Goal: Entertainment & Leisure: Consume media (video, audio)

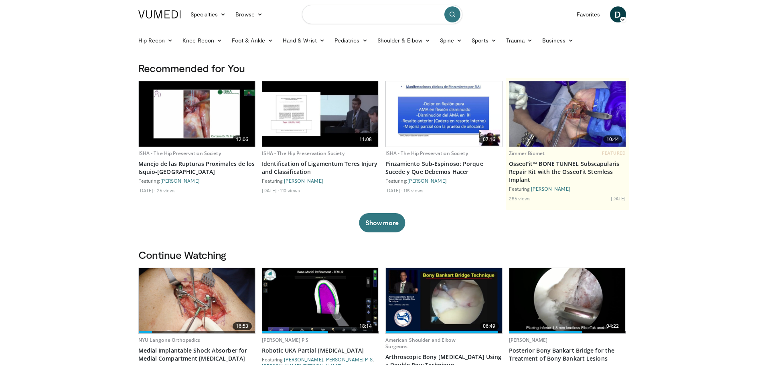
click at [380, 11] on input "Search topics, interventions" at bounding box center [382, 14] width 160 height 19
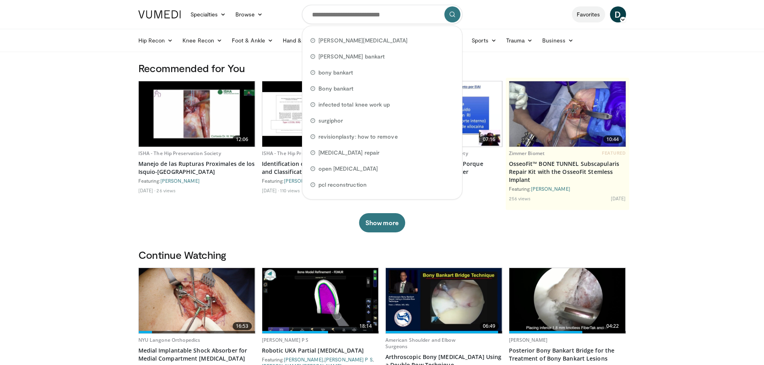
click at [580, 16] on link "Favorites" at bounding box center [588, 14] width 33 height 16
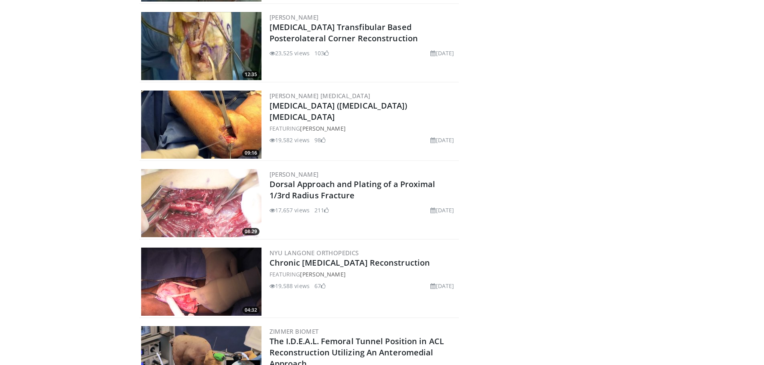
scroll to position [2703, 0]
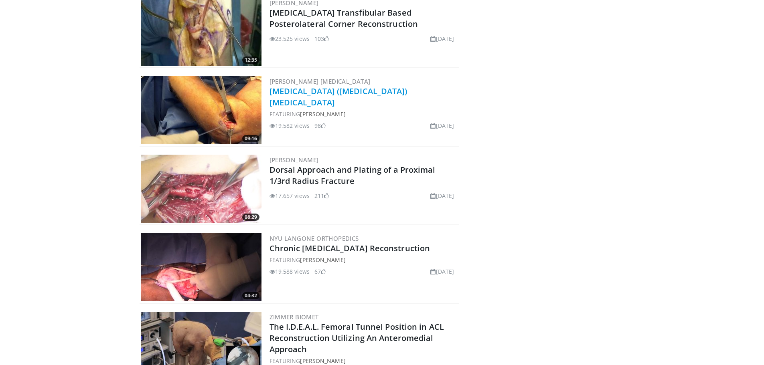
click at [301, 93] on link "Lateral Epicondylitis (Tennis Elbow) Debridement" at bounding box center [338, 97] width 138 height 22
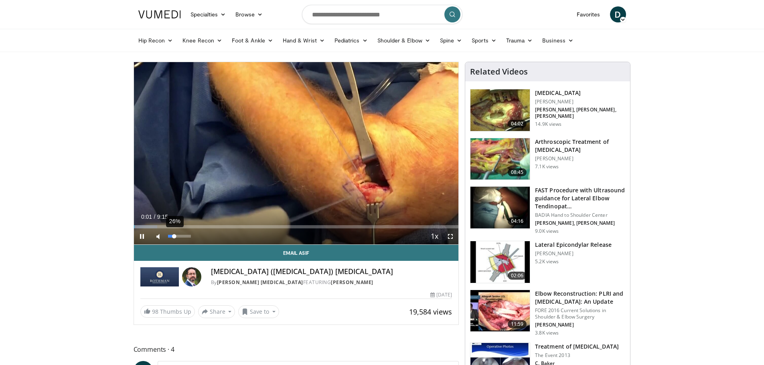
click at [174, 237] on div "Volume Level" at bounding box center [171, 236] width 6 height 3
click at [181, 237] on div "54%" at bounding box center [179, 236] width 23 height 3
click at [136, 227] on div "Progress Bar" at bounding box center [135, 226] width 1 height 3
click at [452, 236] on span "Video Player" at bounding box center [450, 237] width 16 height 16
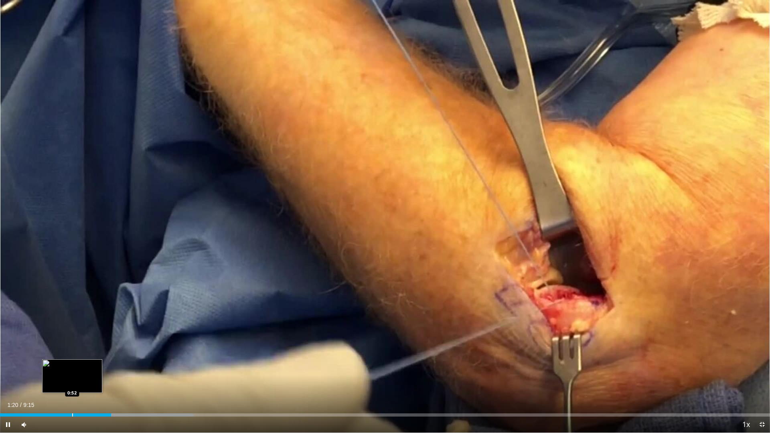
click at [72, 365] on div "Progress Bar" at bounding box center [72, 414] width 1 height 3
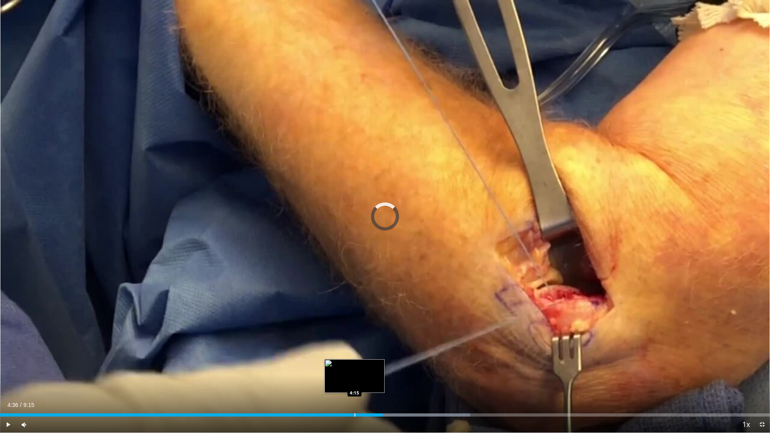
click at [354, 365] on div "Progress Bar" at bounding box center [354, 414] width 1 height 3
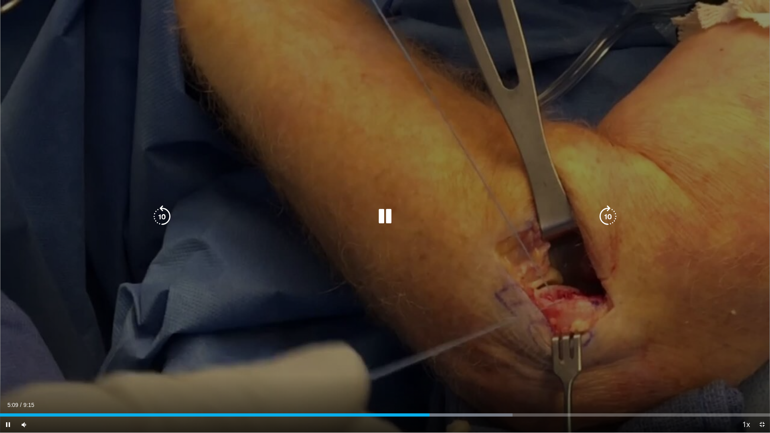
click at [390, 221] on icon "Video Player" at bounding box center [385, 216] width 22 height 22
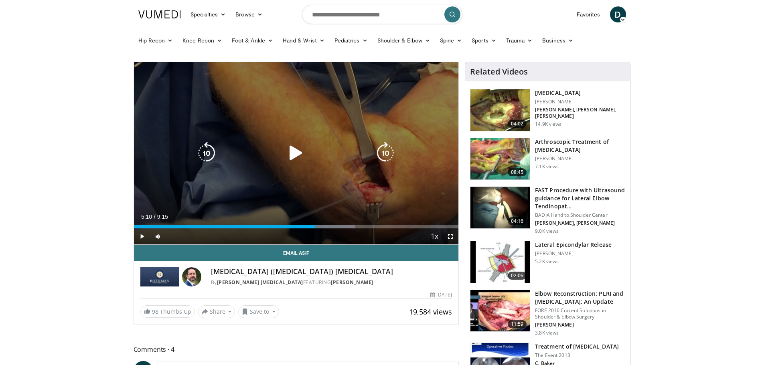
click at [306, 166] on div "10 seconds Tap to unmute" at bounding box center [296, 153] width 325 height 182
click at [304, 150] on icon "Video Player" at bounding box center [296, 153] width 22 height 22
